Goal: Communication & Community: Answer question/provide support

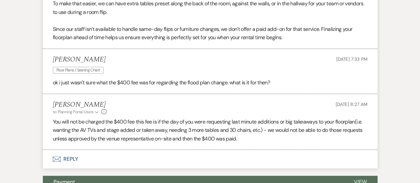
scroll to position [1481, 0]
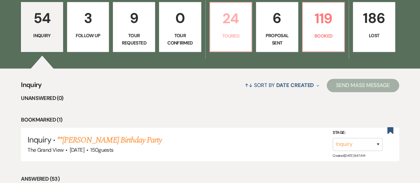
click at [244, 52] on link "24 Toured" at bounding box center [231, 27] width 43 height 50
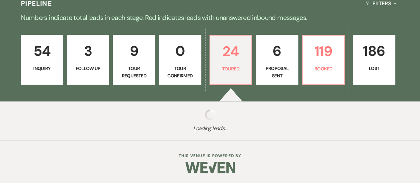
select select "5"
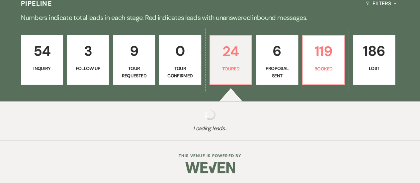
select select "5"
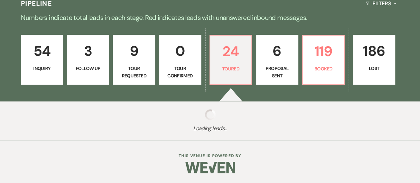
select select "5"
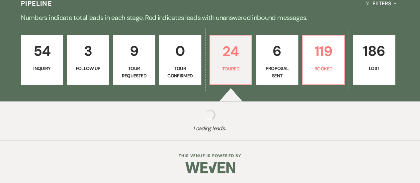
select select "5"
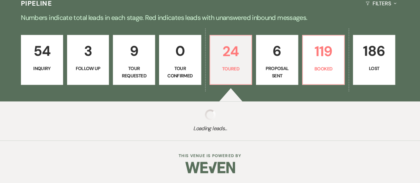
select select "5"
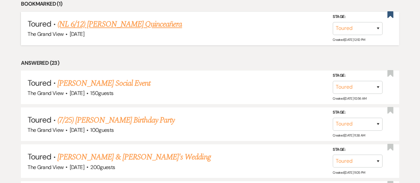
scroll to position [582, 0]
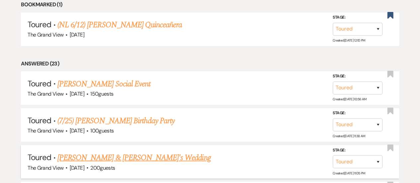
click at [199, 152] on li "Toured · [PERSON_NAME] & [PERSON_NAME]'s Wedding The Grand View · [DATE] · 200 …" at bounding box center [210, 162] width 378 height 34
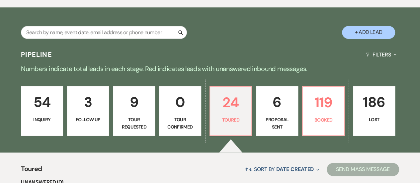
scroll to position [371, 0]
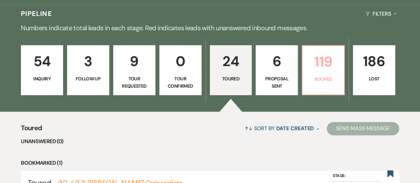
click at [338, 82] on link "119 Booked" at bounding box center [323, 70] width 43 height 50
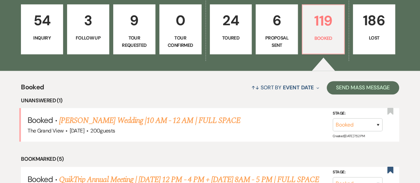
scroll to position [465, 0]
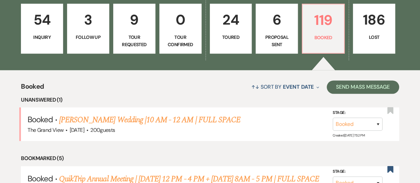
click at [213, 88] on div "↑↓ Sort By Event Date Expand Send Mass Message" at bounding box center [221, 87] width 355 height 18
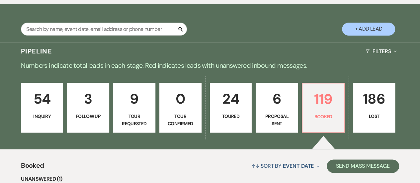
scroll to position [363, 0]
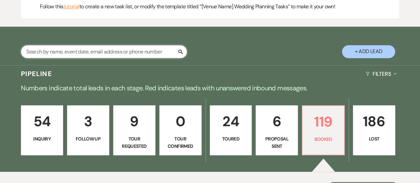
click at [136, 58] on input "text" at bounding box center [104, 51] width 166 height 13
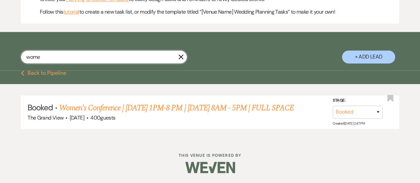
scroll to position [365, 0]
type input "wome"
click at [160, 111] on link "Women's Conference | 8/15 1PM-8 PM | 8/16 8AM - 5PM | FULL SPACE" at bounding box center [176, 108] width 235 height 12
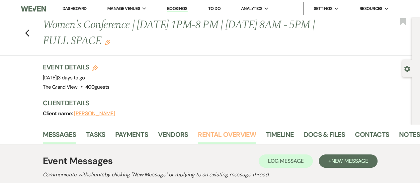
click at [218, 135] on link "Rental Overview" at bounding box center [227, 136] width 58 height 15
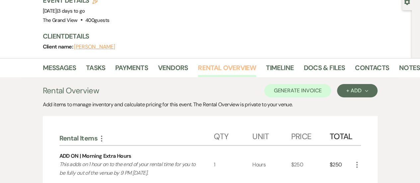
scroll to position [66, 0]
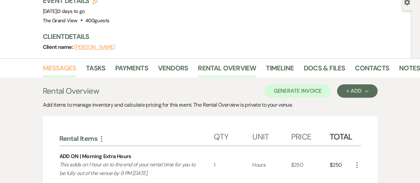
click at [70, 69] on link "Messages" at bounding box center [60, 70] width 34 height 15
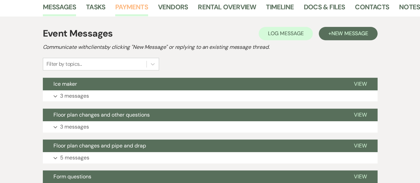
click at [126, 14] on link "Payments" at bounding box center [131, 9] width 33 height 15
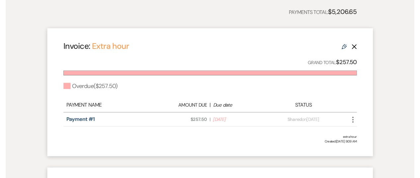
scroll to position [183, 0]
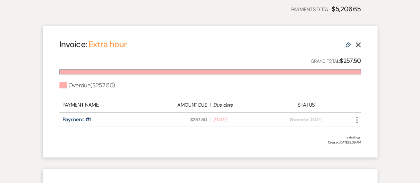
click at [359, 120] on icon "More" at bounding box center [357, 120] width 8 height 8
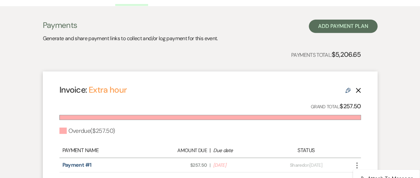
click at [289, 82] on div "Invoice: Extra hour Edit Delete Grand Total: $257.50 Overdue ( $257.50 ) Paymen…" at bounding box center [210, 137] width 335 height 132
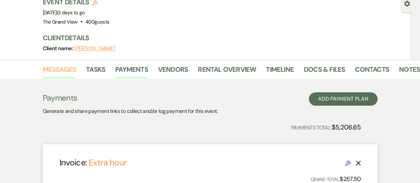
click at [57, 70] on link "Messages" at bounding box center [60, 71] width 34 height 15
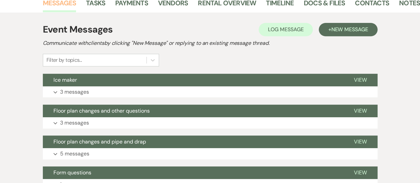
scroll to position [137, 0]
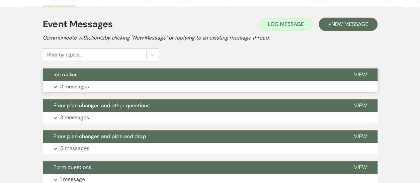
click at [99, 76] on button "Ice maker" at bounding box center [193, 74] width 301 height 13
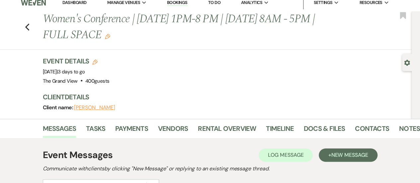
scroll to position [5, 0]
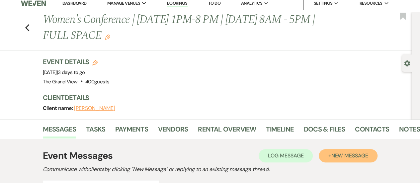
click at [355, 154] on span "New Message" at bounding box center [349, 155] width 37 height 7
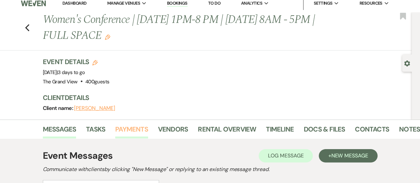
click at [138, 133] on link "Payments" at bounding box center [131, 131] width 33 height 15
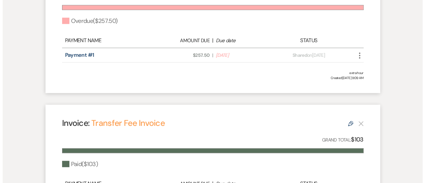
scroll to position [247, 0]
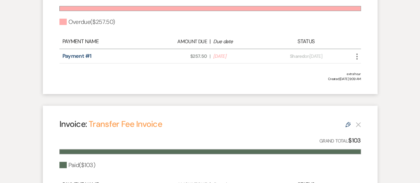
click at [359, 53] on icon "More" at bounding box center [357, 57] width 8 height 8
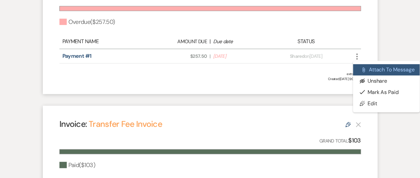
click at [361, 67] on icon "Attach File" at bounding box center [363, 69] width 5 height 5
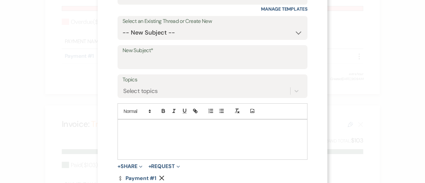
scroll to position [80, 0]
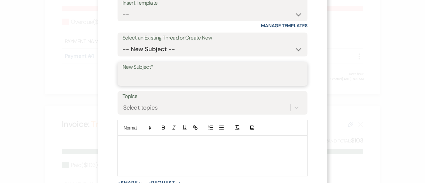
click at [140, 82] on input "New Subject*" at bounding box center [213, 78] width 180 height 13
type input "Extra Hour"
click at [128, 136] on div at bounding box center [212, 156] width 189 height 40
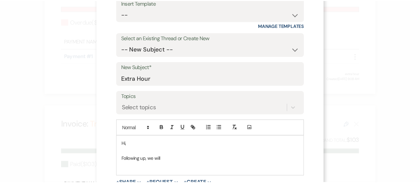
scroll to position [0, 0]
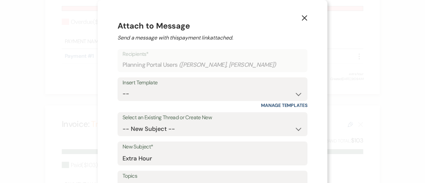
click at [301, 22] on button "X" at bounding box center [305, 18] width 10 height 12
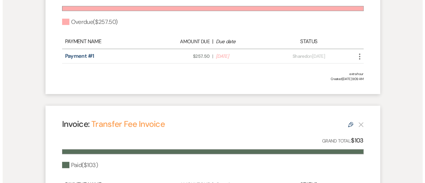
scroll to position [222, 0]
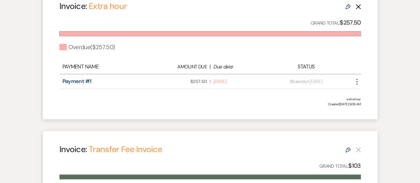
click at [361, 84] on icon "More" at bounding box center [357, 82] width 8 height 8
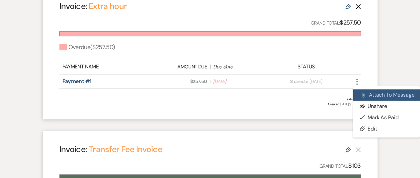
click at [369, 95] on button "Attach File Attach to Message" at bounding box center [386, 94] width 67 height 11
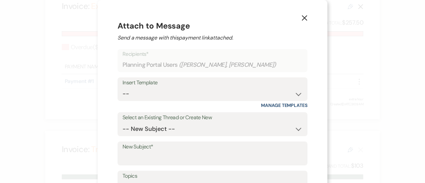
scroll to position [69, 0]
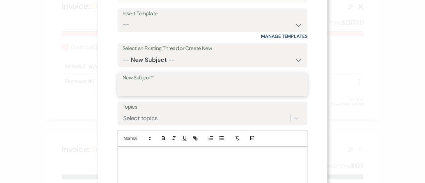
click at [140, 91] on input "New Subject*" at bounding box center [213, 89] width 180 height 13
type input "Extra hour"
click at [118, 160] on div at bounding box center [212, 167] width 189 height 40
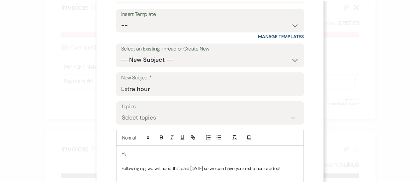
scroll to position [138, 0]
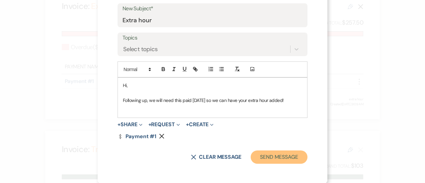
click at [280, 154] on button "Send Message" at bounding box center [279, 157] width 57 height 13
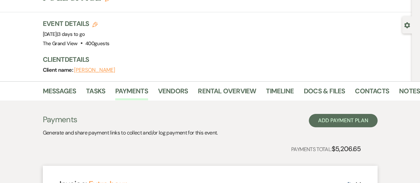
scroll to position [43, 0]
click at [63, 90] on link "Messages" at bounding box center [60, 93] width 34 height 15
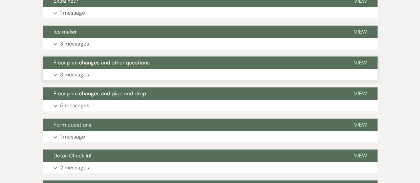
scroll to position [213, 0]
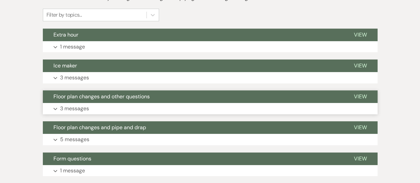
click at [107, 111] on button "Expand 3 messages" at bounding box center [210, 108] width 335 height 11
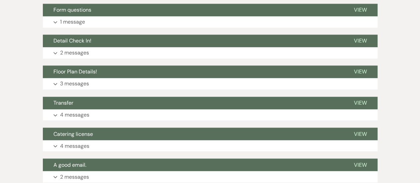
scroll to position [540, 0]
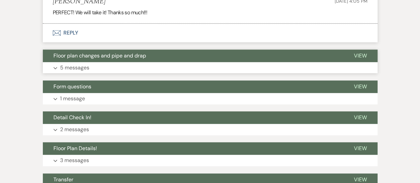
click at [122, 66] on button "Expand 5 messages" at bounding box center [210, 67] width 335 height 11
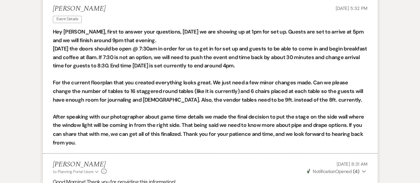
scroll to position [496, 0]
drag, startPoint x: 262, startPoint y: 66, endPoint x: 251, endPoint y: 67, distance: 11.4
click at [258, 66] on p "Saturday the doors should be open @ 7:30am in order for us to get in for set up…" at bounding box center [210, 58] width 315 height 26
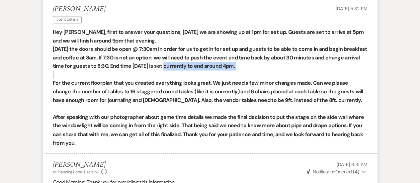
drag, startPoint x: 177, startPoint y: 65, endPoint x: 265, endPoint y: 71, distance: 88.3
click at [265, 71] on div "Hey Lexie, first to answer your questions, Friday we are showing up at 1pm for …" at bounding box center [210, 87] width 315 height 119
click at [103, 58] on strong "Saturday the doors should be open @ 7:30am in order for us to get in for set up…" at bounding box center [210, 58] width 315 height 24
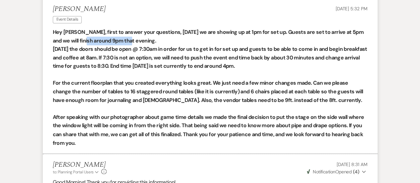
drag, startPoint x: 81, startPoint y: 40, endPoint x: 125, endPoint y: 42, distance: 43.9
click at [125, 42] on strong "Hey Lexie, first to answer your questions, Friday we are showing up at 1pm for …" at bounding box center [208, 37] width 311 height 16
click at [128, 42] on strong "Hey Lexie, first to answer your questions, Friday we are showing up at 1pm for …" at bounding box center [208, 37] width 311 height 16
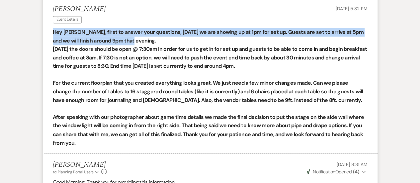
drag, startPoint x: 128, startPoint y: 42, endPoint x: 50, endPoint y: 29, distance: 78.9
click at [50, 29] on li "Terrinda Snowden Event Details Aug 05, 2025, 5:32 PM Hey Lexie, first to answer…" at bounding box center [210, 76] width 335 height 156
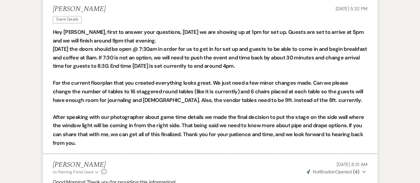
click at [135, 49] on strong "Saturday the doors should be open @ 7:30am in order for us to get in for set up…" at bounding box center [210, 58] width 315 height 24
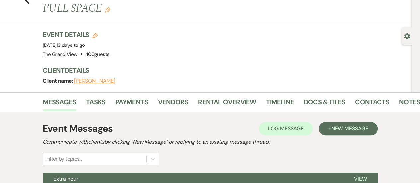
scroll to position [0, 0]
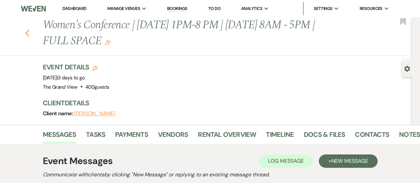
click at [28, 35] on icon "Previous" at bounding box center [27, 33] width 5 height 8
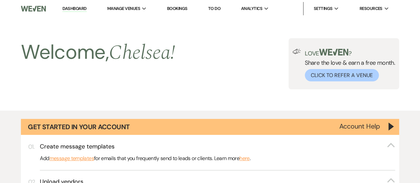
scroll to position [365, 0]
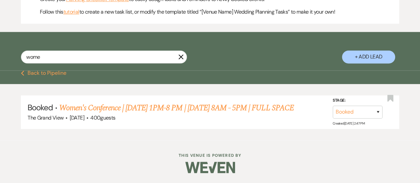
click at [180, 54] on button "X" at bounding box center [180, 57] width 5 height 6
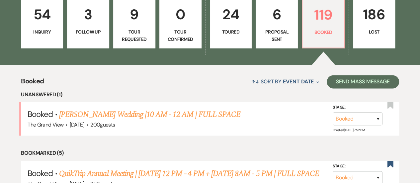
scroll to position [468, 0]
